Goal: Task Accomplishment & Management: Manage account settings

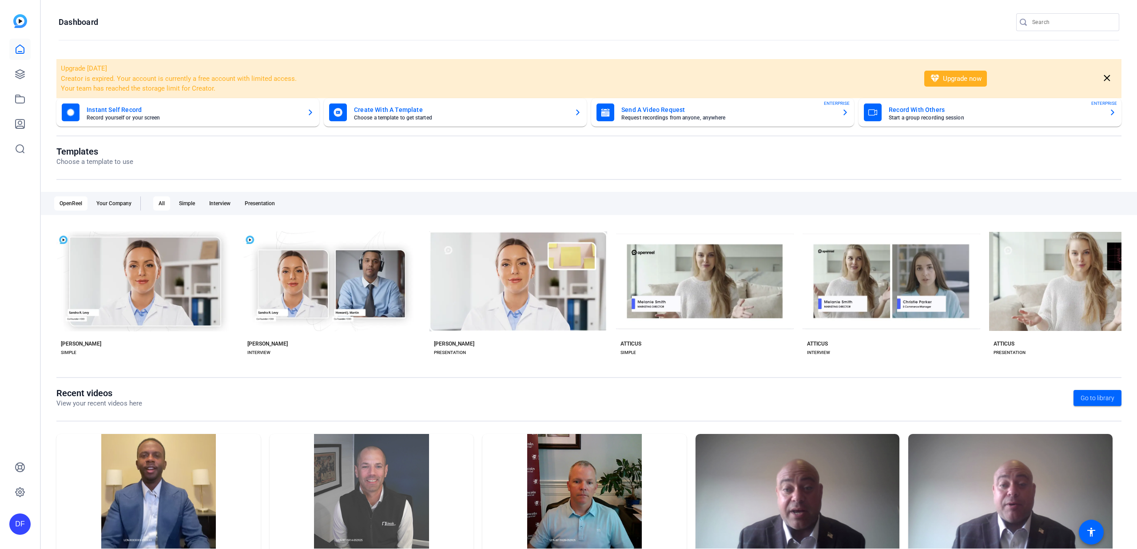
click at [1031, 24] on div "OpenReel will be closed [DATE] - [DATE]-[DATE]." at bounding box center [568, 14] width 1137 height 24
click at [1061, 12] on mat-toolbar "Dashboard" at bounding box center [589, 25] width 1096 height 50
click at [1054, 19] on input "Search" at bounding box center [1072, 22] width 80 height 11
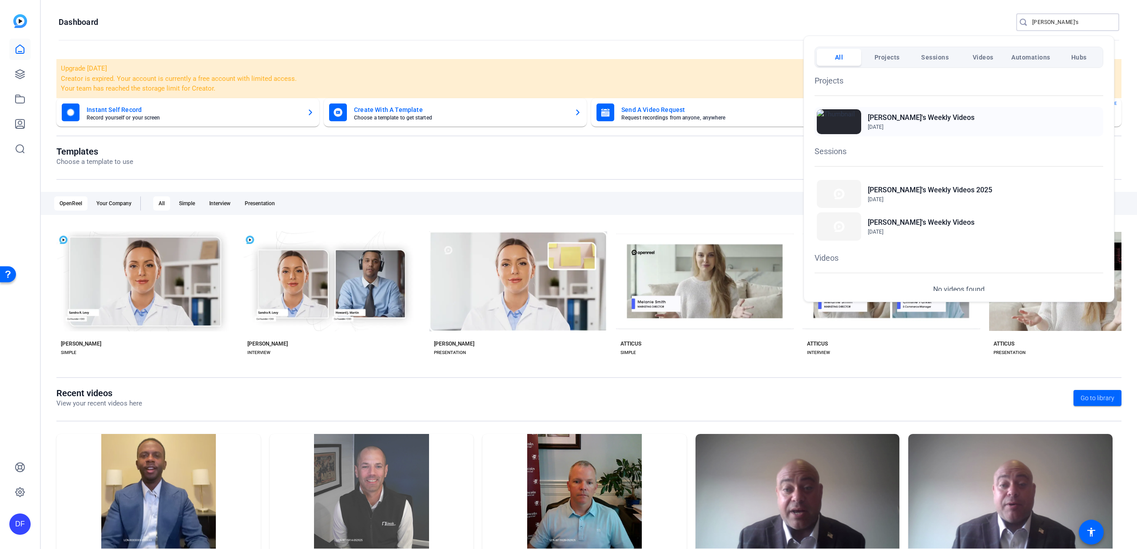
type input "Tim's"
click at [896, 122] on h2 "[PERSON_NAME]'s Weekly Videos" at bounding box center [921, 117] width 107 height 11
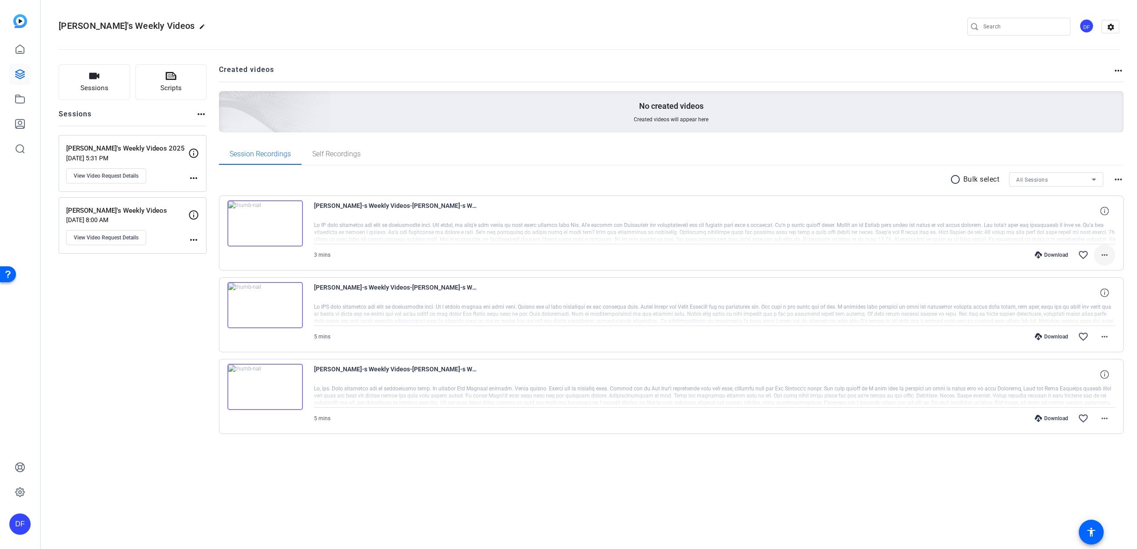
click at [1100, 254] on mat-icon "more_horiz" at bounding box center [1104, 255] width 11 height 11
click at [1084, 293] on span "Download MP4" at bounding box center [1080, 295] width 53 height 11
click at [957, 180] on mat-icon "radio_button_unchecked" at bounding box center [956, 179] width 13 height 11
click at [987, 181] on icon at bounding box center [986, 179] width 4 height 11
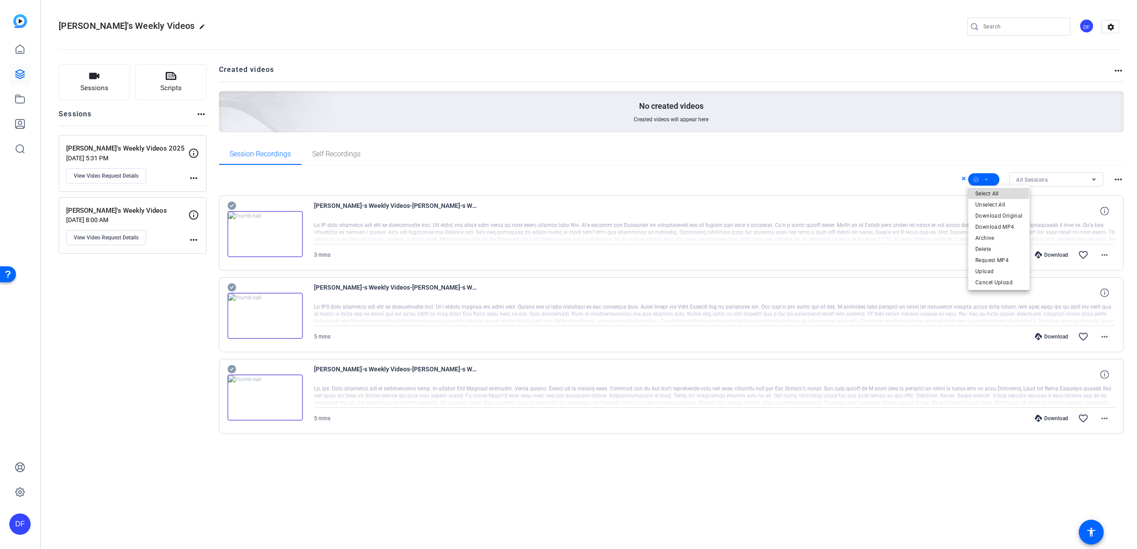
click at [990, 192] on span "Select All" at bounding box center [998, 193] width 47 height 11
click at [997, 234] on span "Archive" at bounding box center [998, 238] width 47 height 11
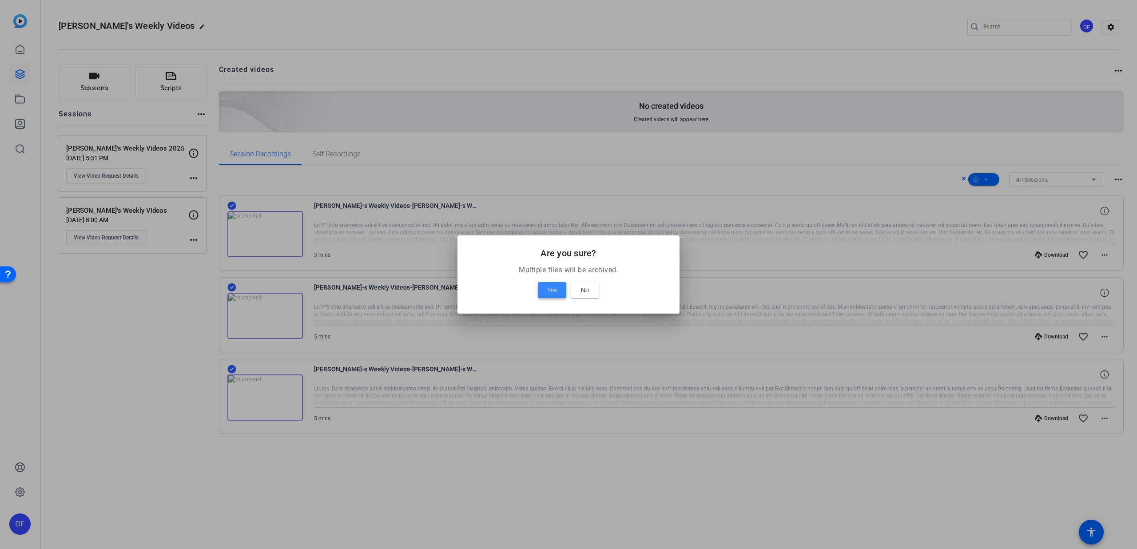
click at [548, 282] on span at bounding box center [552, 289] width 28 height 21
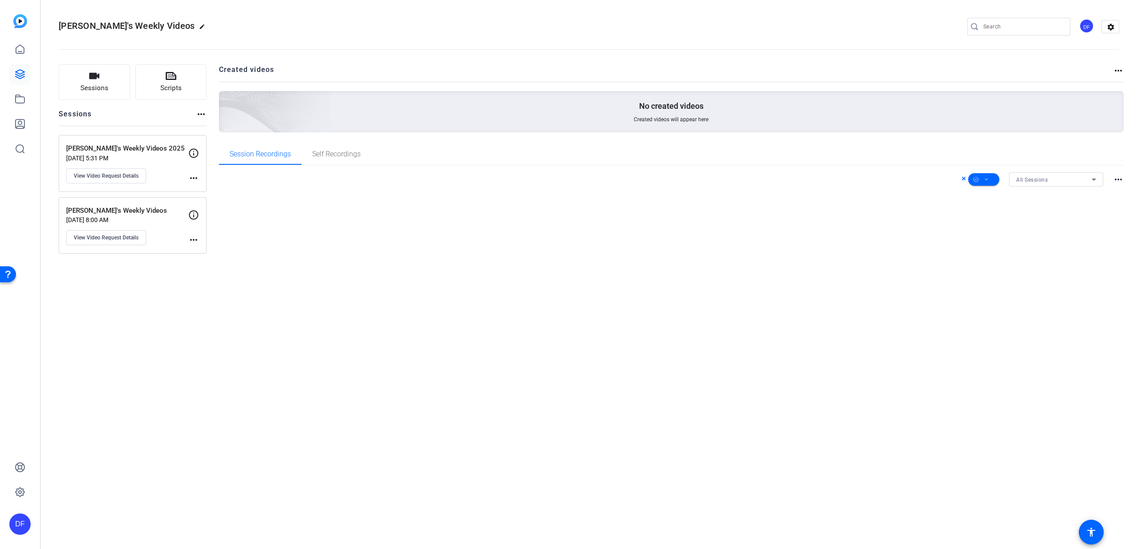
click at [964, 178] on icon at bounding box center [964, 179] width 4 height 4
click at [1062, 182] on div "All Sessions" at bounding box center [1053, 179] width 75 height 11
click at [1062, 182] on div at bounding box center [568, 274] width 1137 height 549
click at [1113, 180] on mat-icon "more_horiz" at bounding box center [1118, 179] width 11 height 11
click at [1095, 188] on span "View Archived Clips" at bounding box center [1091, 191] width 50 height 11
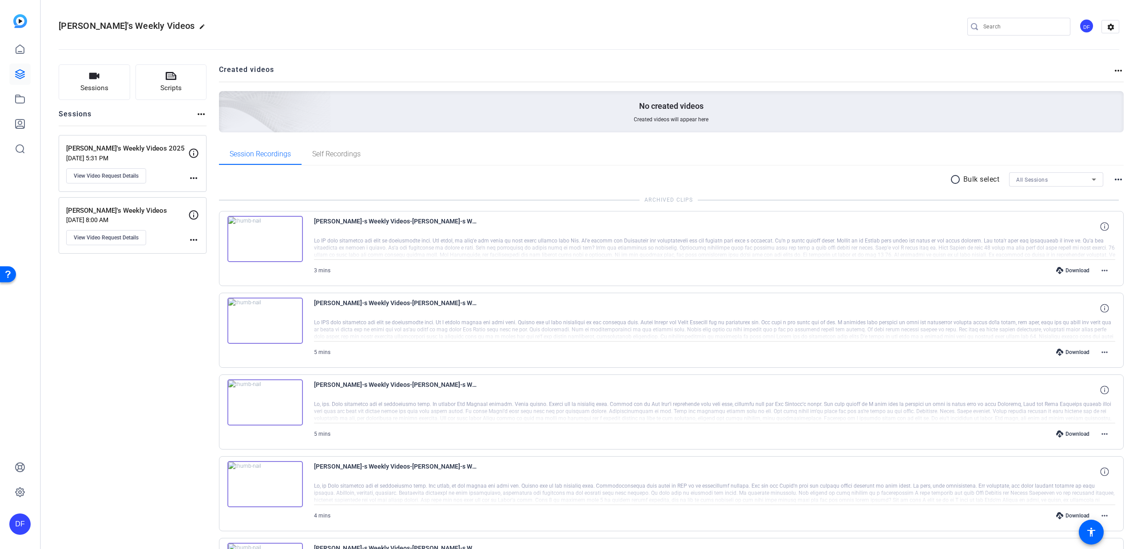
click at [1113, 181] on mat-icon "more_horiz" at bounding box center [1118, 179] width 11 height 11
click at [1100, 192] on span "Hide Archived Clips" at bounding box center [1087, 191] width 50 height 11
